Goal: Task Accomplishment & Management: Manage account settings

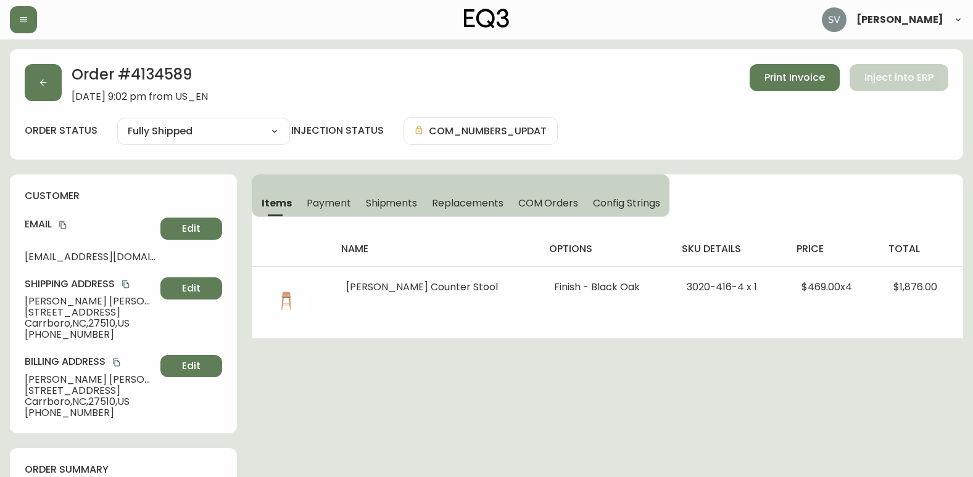
select select "FULLY_SHIPPED"
click at [39, 77] on button "button" at bounding box center [43, 82] width 37 height 37
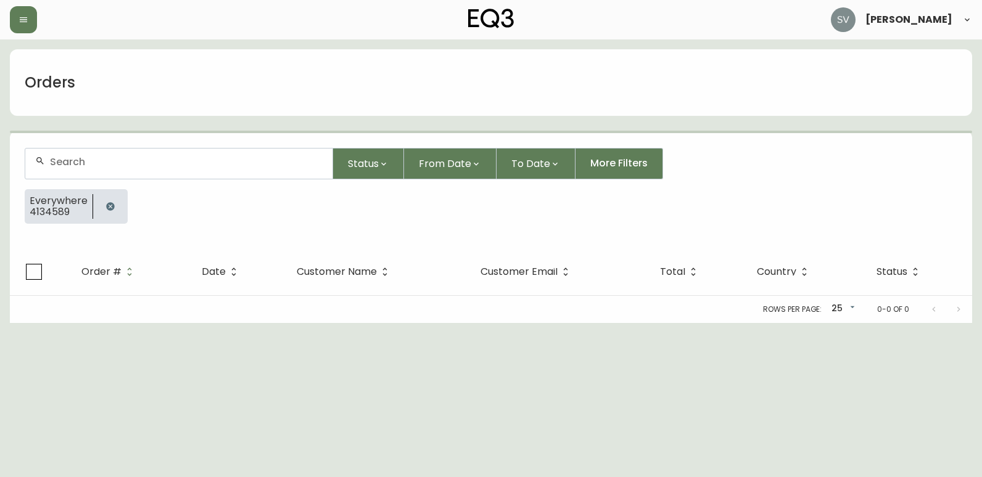
click at [112, 205] on icon "button" at bounding box center [110, 206] width 8 height 8
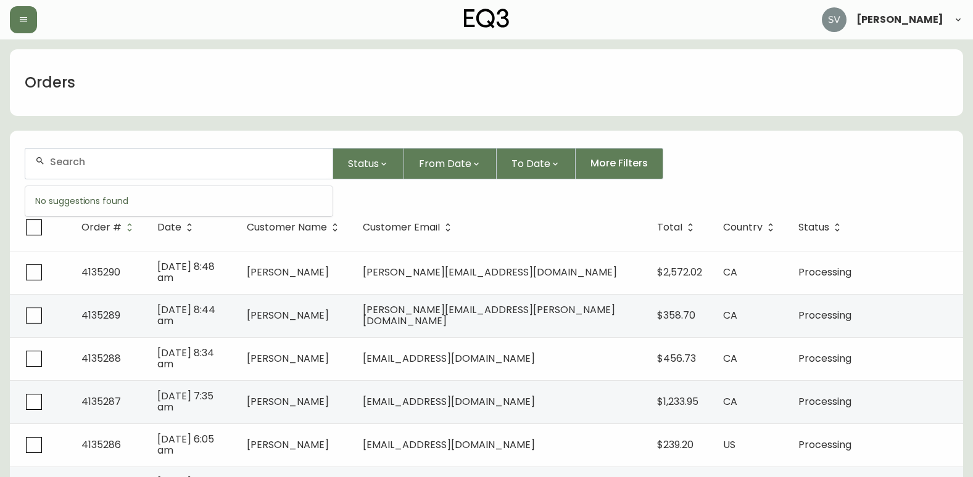
click at [175, 164] on input "text" at bounding box center [186, 162] width 273 height 12
type input "[PERSON_NAME]"
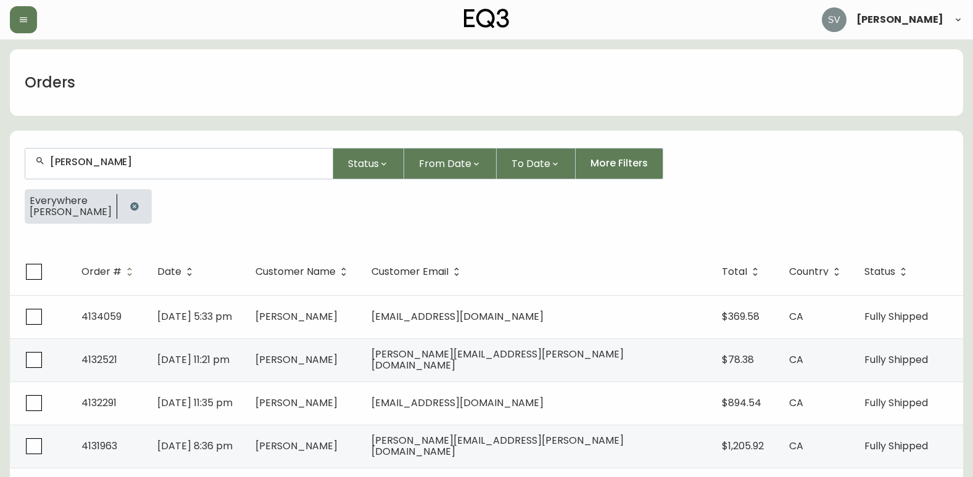
click at [933, 133] on div at bounding box center [486, 132] width 953 height 2
click at [860, 204] on div "Everywhere [PERSON_NAME]" at bounding box center [486, 211] width 923 height 44
click at [877, 154] on div "[PERSON_NAME] Status From Date To Date More Filters" at bounding box center [486, 163] width 923 height 31
click at [122, 204] on button "button" at bounding box center [134, 206] width 25 height 25
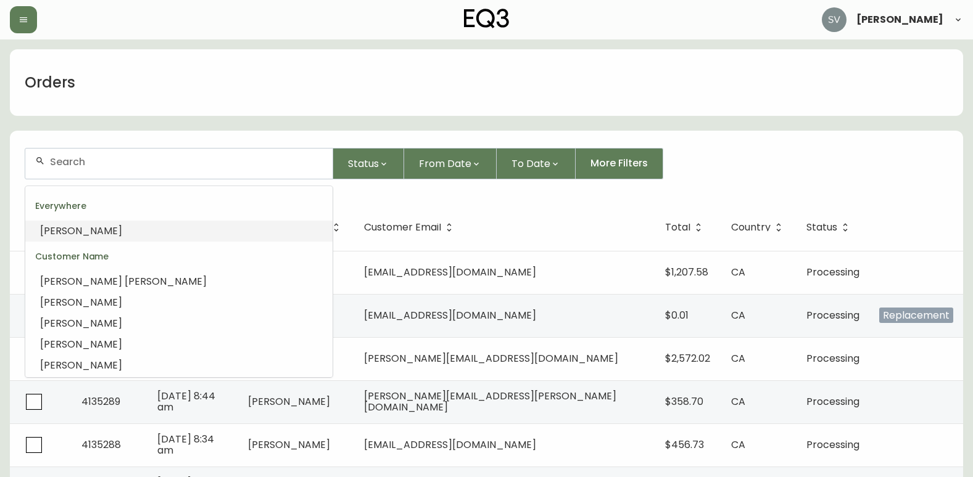
click at [157, 166] on input "text" at bounding box center [186, 162] width 273 height 12
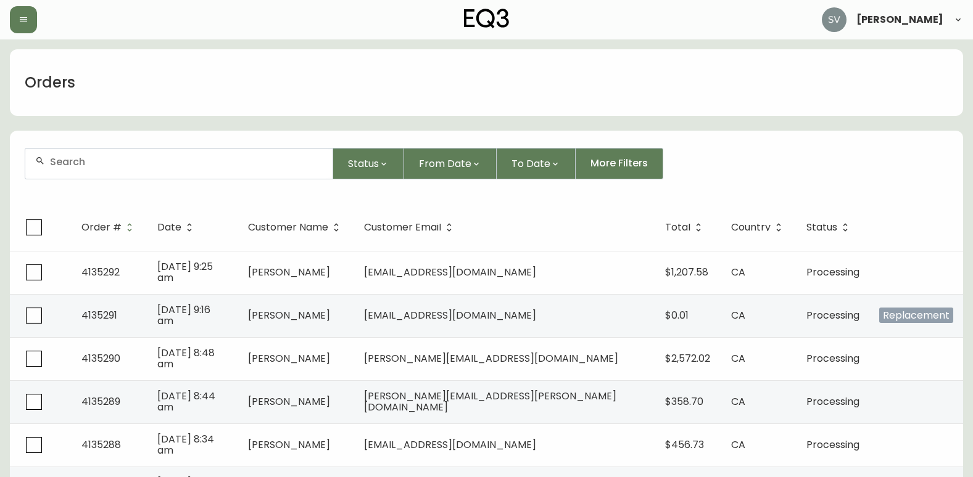
paste input "4102203"
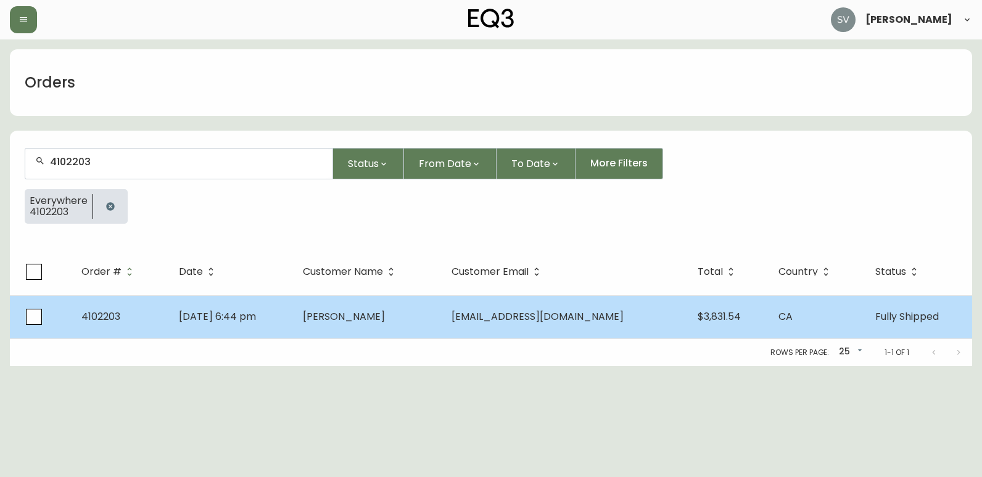
type input "4102203"
click at [418, 299] on td "[PERSON_NAME]" at bounding box center [367, 316] width 149 height 43
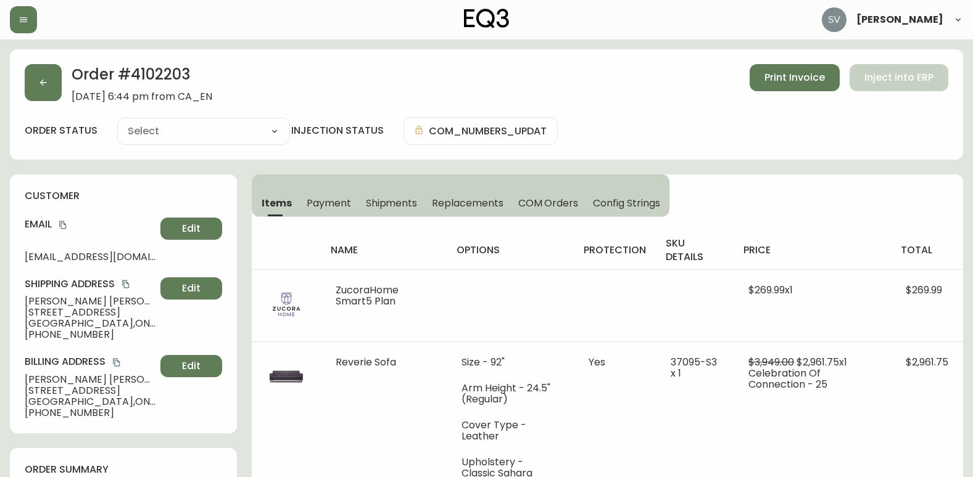
type input "Fully Shipped"
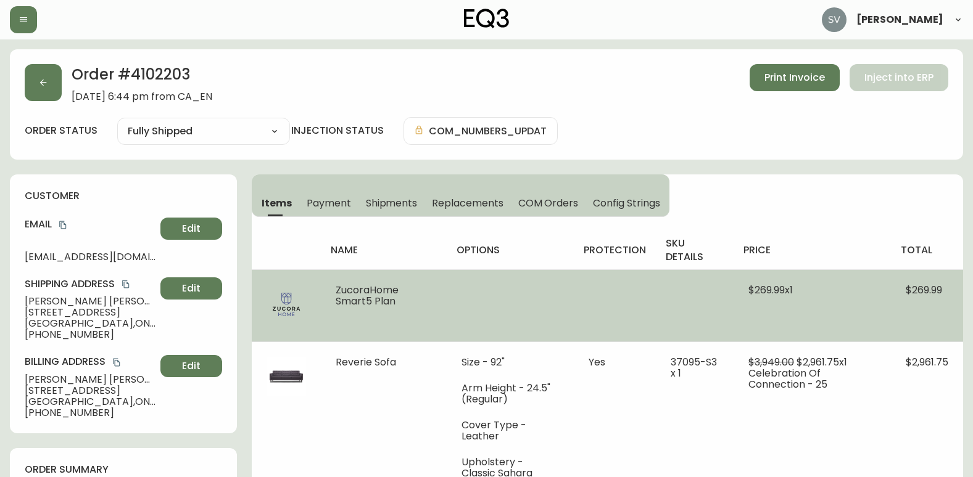
select select "FULLY_SHIPPED"
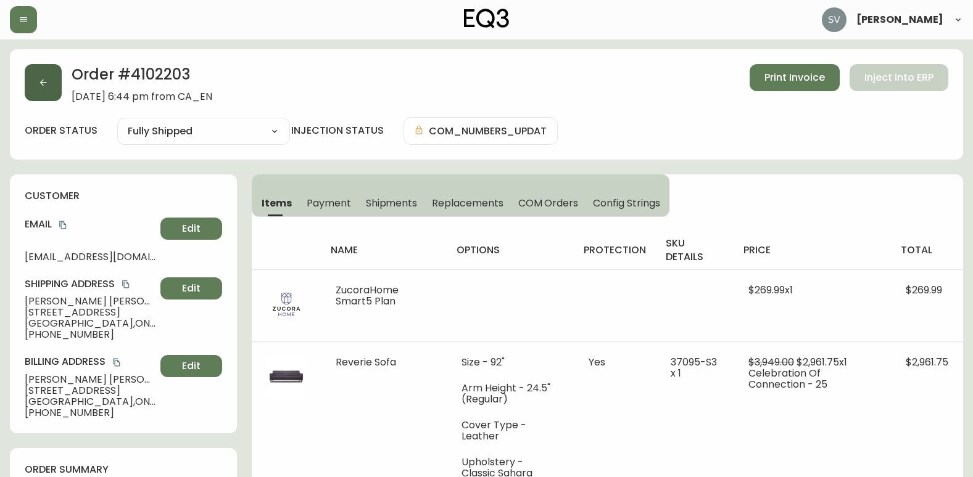
click at [52, 77] on button "button" at bounding box center [43, 82] width 37 height 37
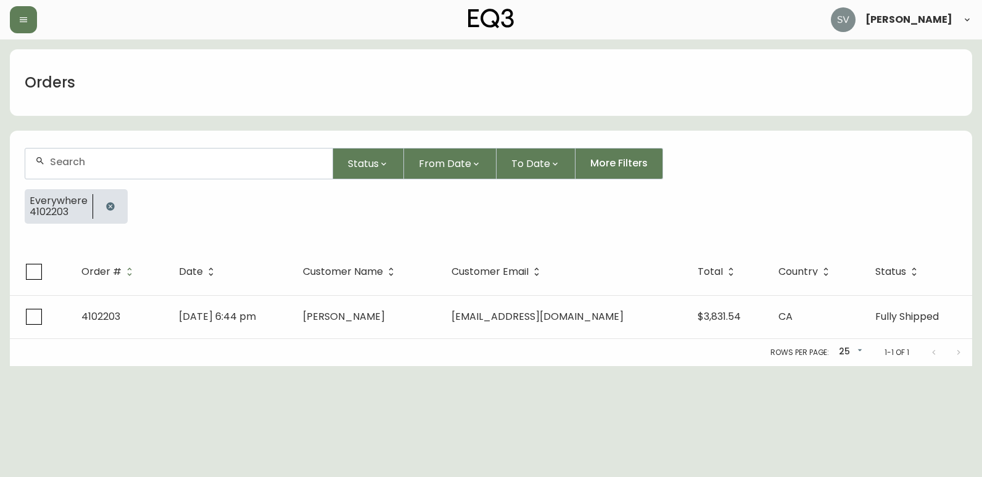
click at [114, 208] on button "button" at bounding box center [110, 206] width 25 height 25
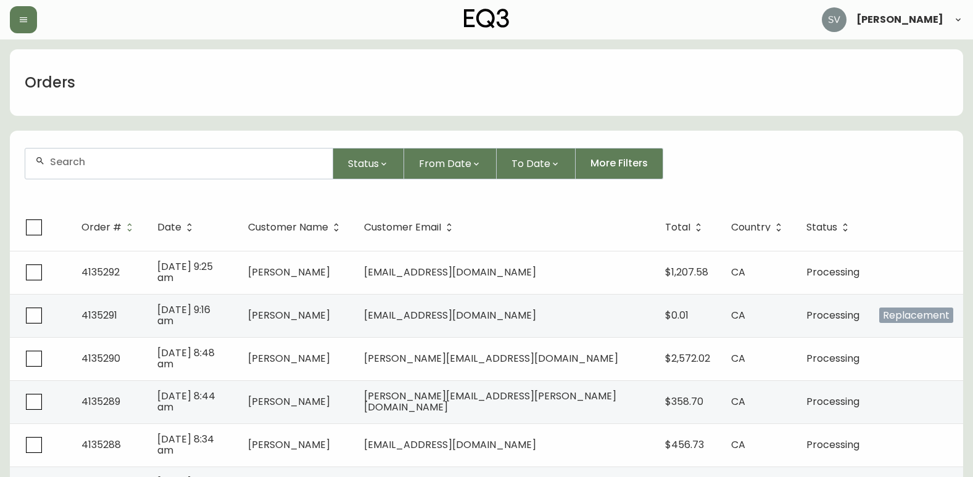
click at [181, 168] on div at bounding box center [178, 164] width 307 height 30
type input "[PERSON_NAME]"
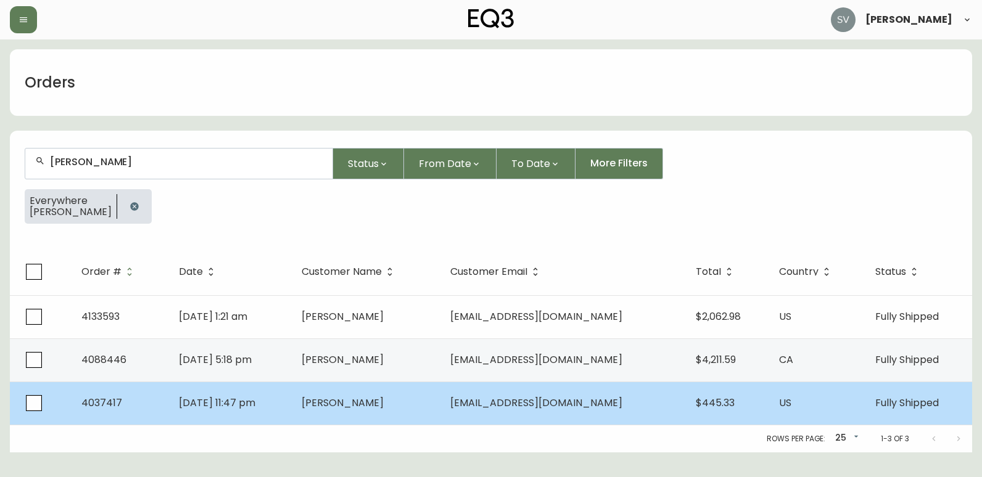
click at [384, 392] on td "[PERSON_NAME]" at bounding box center [366, 403] width 149 height 43
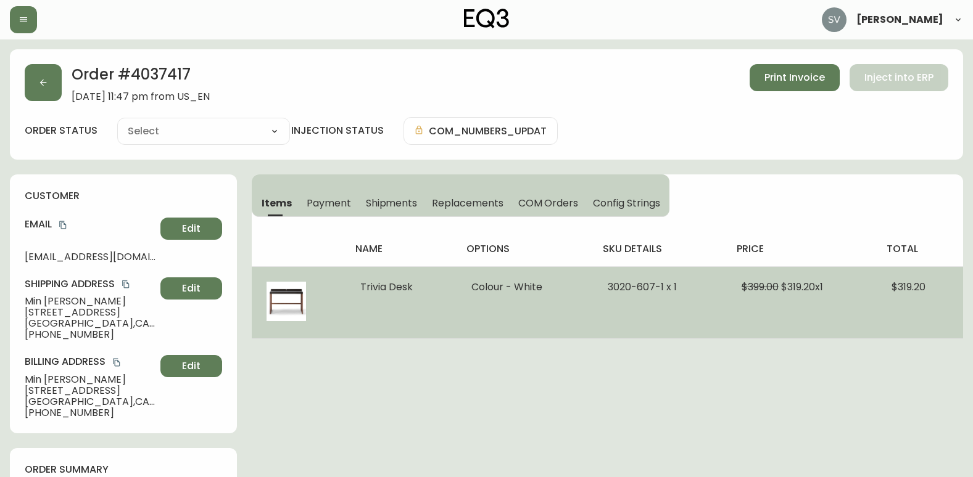
type input "Fully Shipped"
select select "FULLY_SHIPPED"
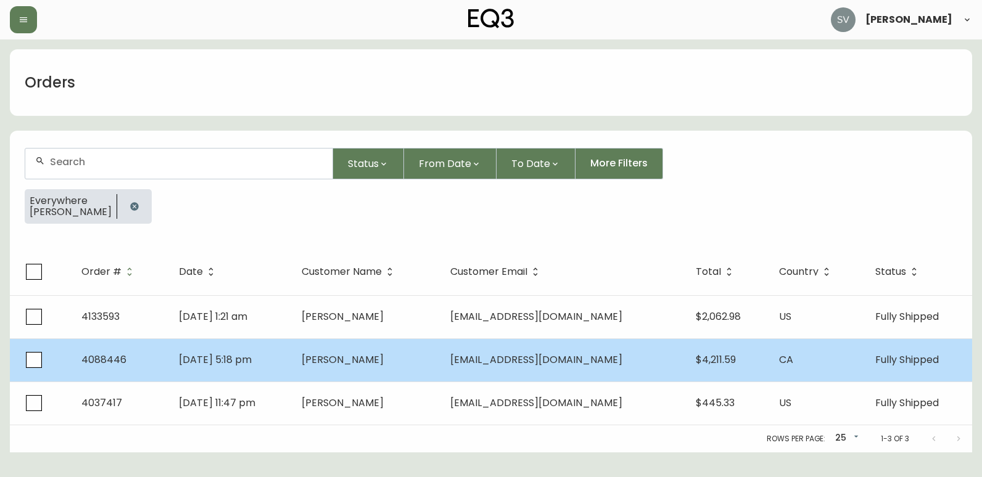
click at [401, 370] on td "[PERSON_NAME]" at bounding box center [366, 360] width 149 height 43
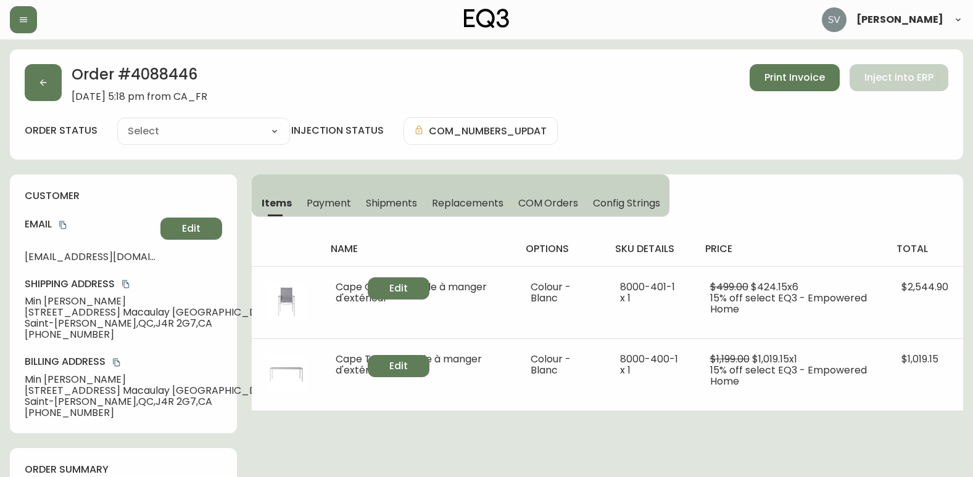
type input "Fully Shipped"
select select "FULLY_SHIPPED"
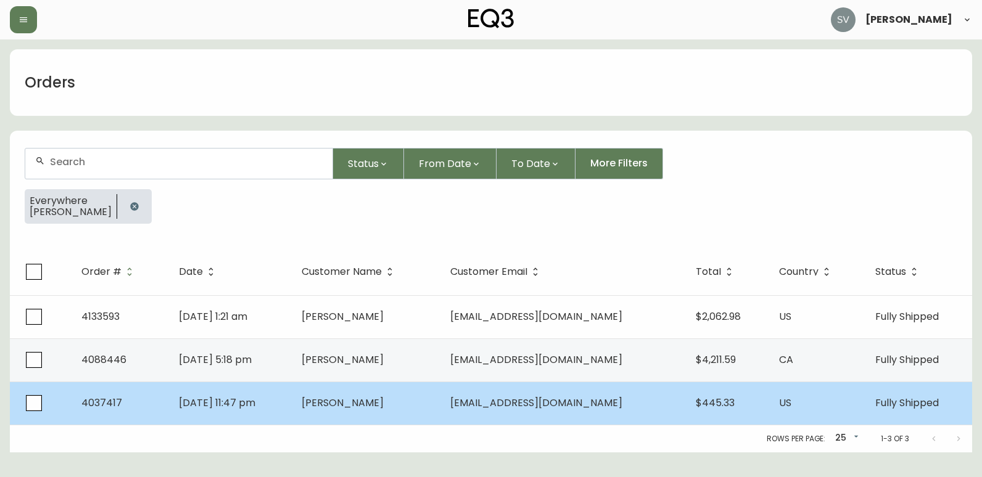
click at [380, 408] on td "[PERSON_NAME]" at bounding box center [366, 403] width 149 height 43
select select "FULLY_SHIPPED"
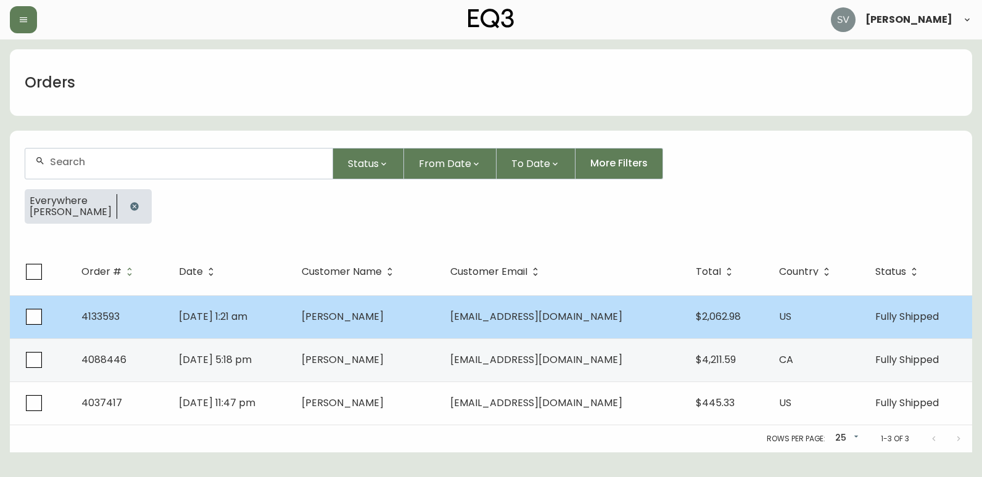
click at [377, 319] on span "[PERSON_NAME]" at bounding box center [343, 317] width 82 height 14
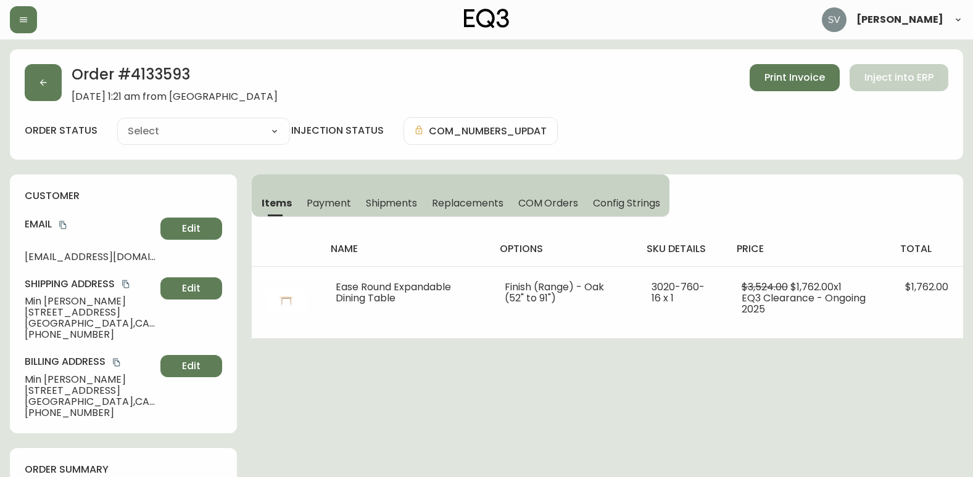
type input "Fully Shipped"
select select "FULLY_SHIPPED"
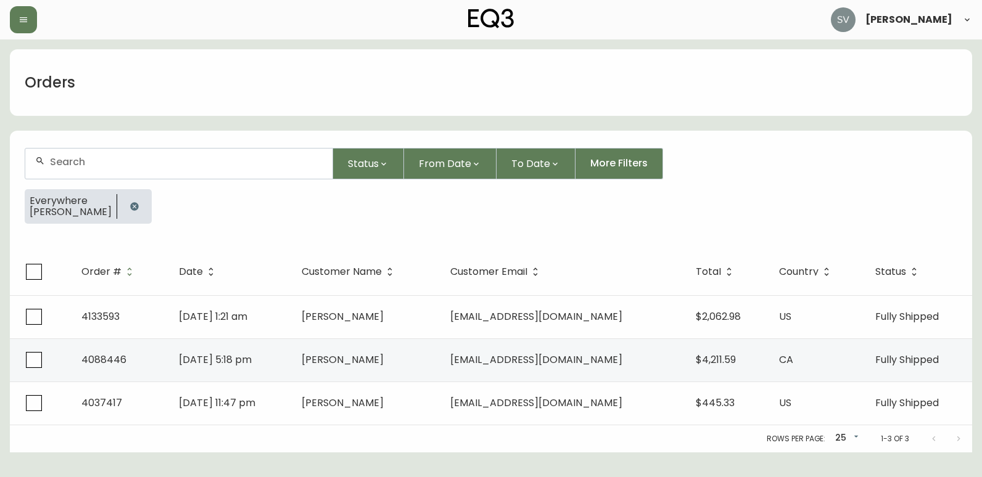
click at [910, 155] on div "Status From Date To Date More Filters" at bounding box center [491, 163] width 933 height 31
click at [583, 453] on html "[PERSON_NAME] Orders Status From Date To Date More Filters Everywhere [PERSON_N…" at bounding box center [491, 226] width 982 height 453
drag, startPoint x: 401, startPoint y: 443, endPoint x: 387, endPoint y: 453, distance: 17.3
click at [402, 443] on div "Rows per page: 25 25 1-3 of 3" at bounding box center [491, 439] width 962 height 27
